Goal: Task Accomplishment & Management: Manage account settings

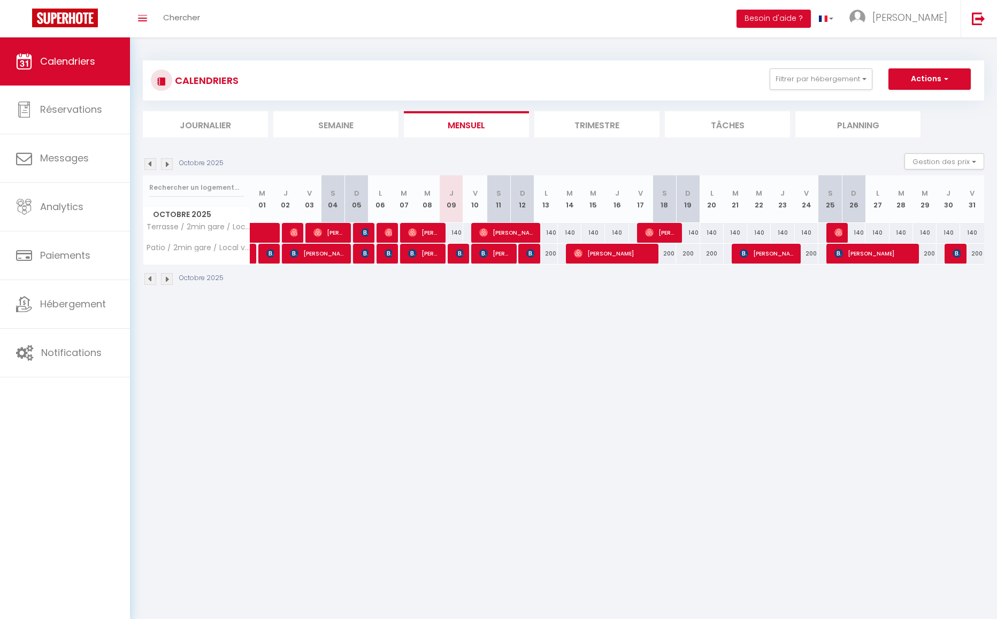
scroll to position [11, 0]
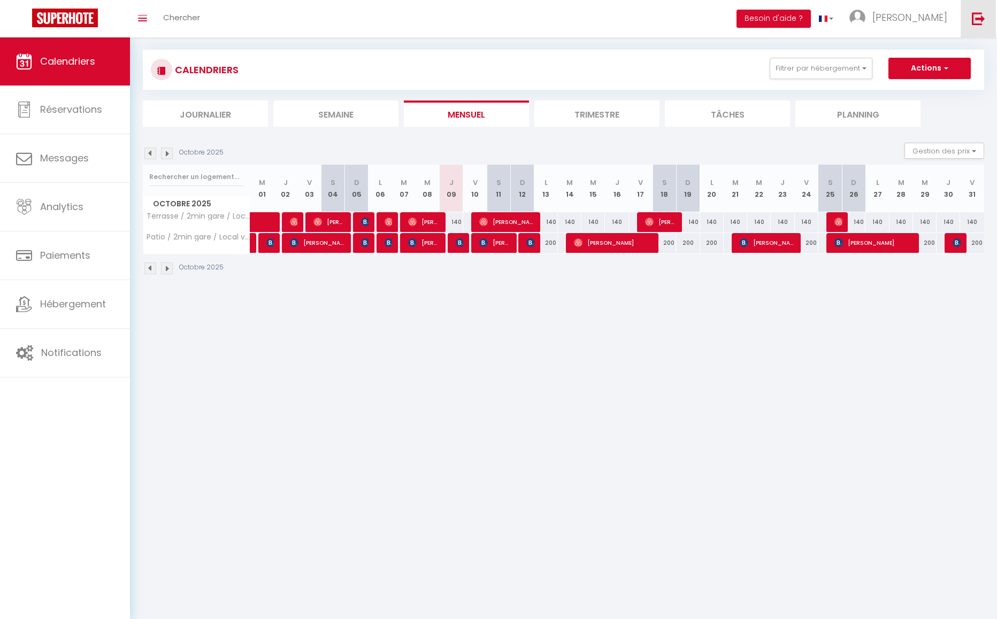
click at [970, 25] on link at bounding box center [978, 18] width 35 height 37
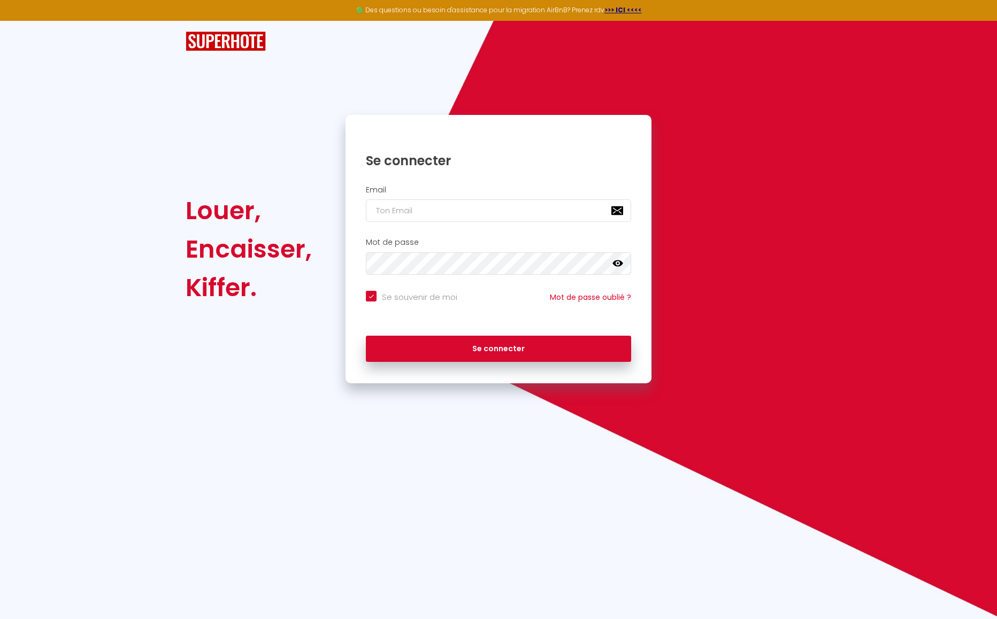
type input "j"
checkbox input "true"
type input "ja"
checkbox input "true"
type input "jan"
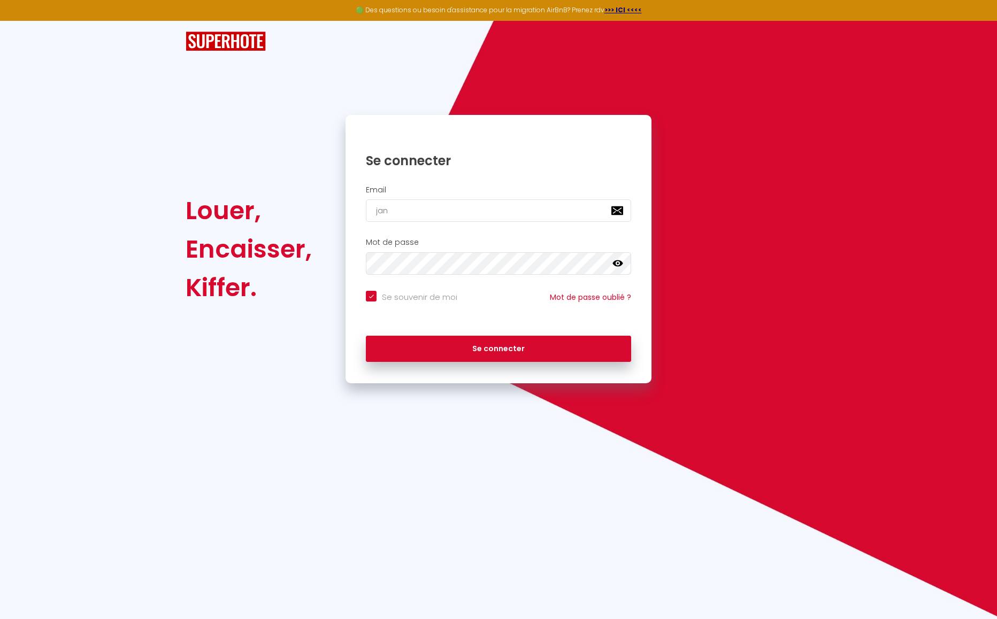
checkbox input "true"
type input "[EMAIL_ADDRESS][DOMAIN_NAME]"
click at [619, 263] on icon at bounding box center [618, 263] width 11 height 11
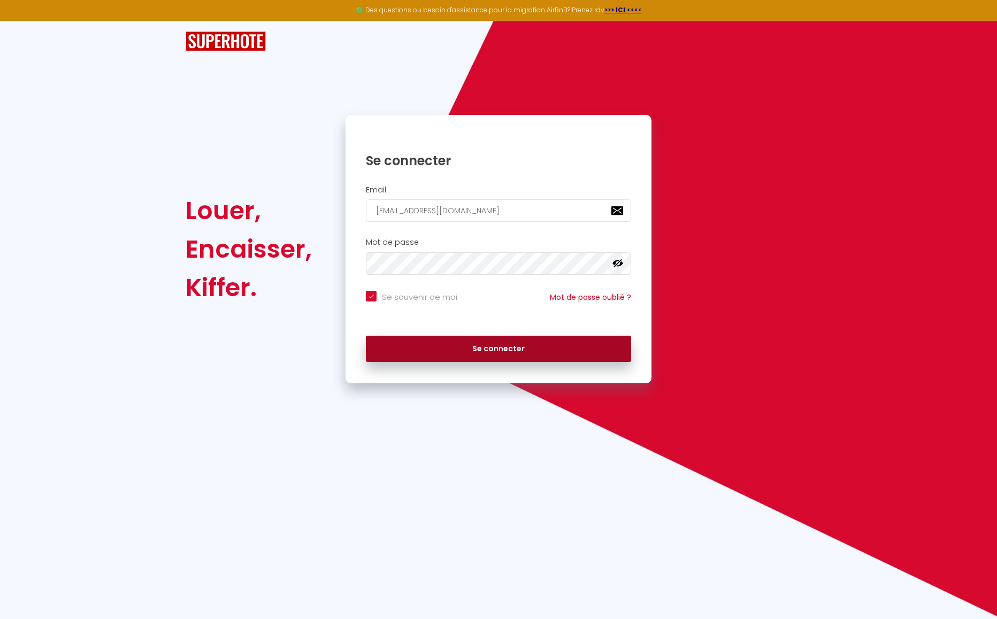
click at [457, 354] on button "Se connecter" at bounding box center [498, 349] width 265 height 27
click at [463, 354] on button "Se connecter" at bounding box center [498, 349] width 265 height 27
checkbox input "true"
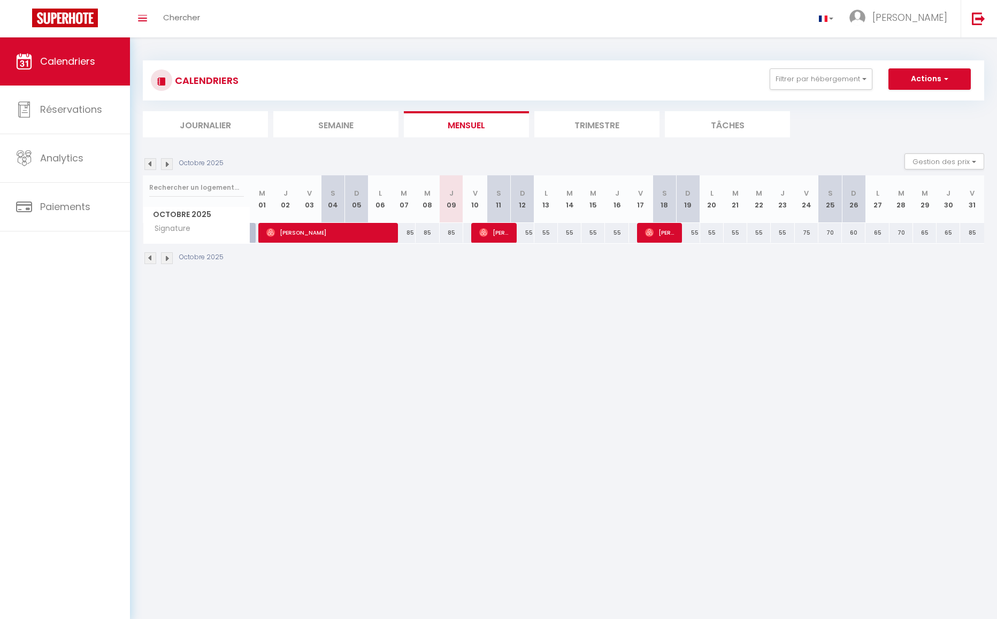
click at [173, 162] on div "Octobre 2025" at bounding box center [185, 164] width 84 height 12
click at [171, 162] on img at bounding box center [167, 164] width 12 height 12
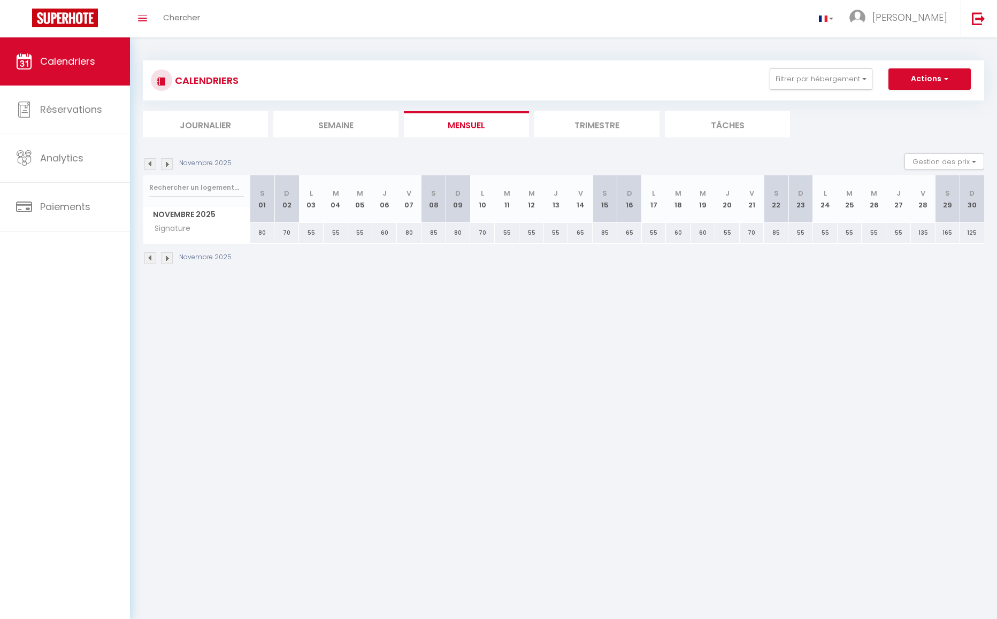
click at [152, 164] on img at bounding box center [150, 164] width 12 height 12
